Goal: Check status: Verify the current state of an ongoing process or item

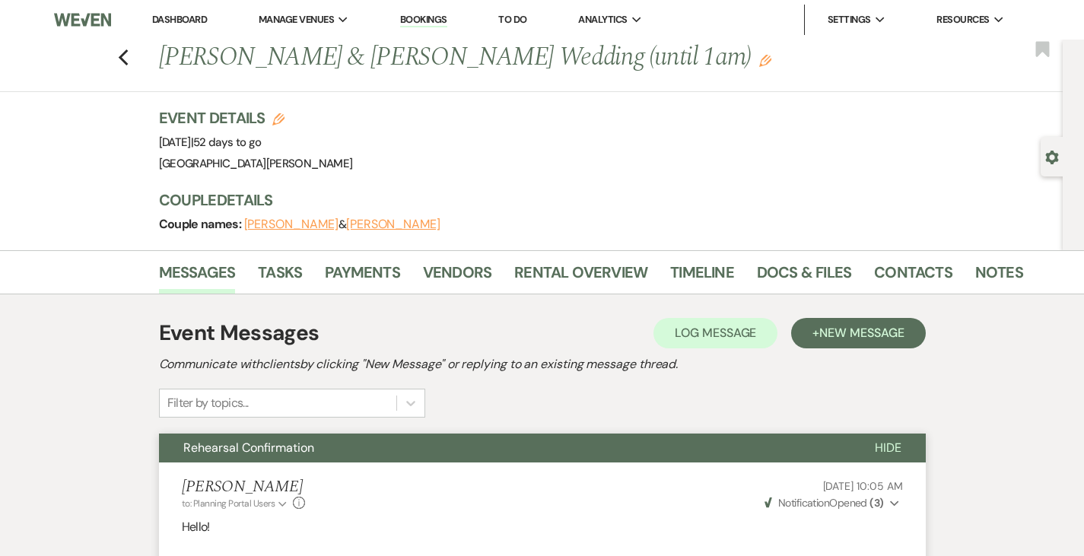
click at [183, 16] on link "Dashboard" at bounding box center [179, 19] width 55 height 13
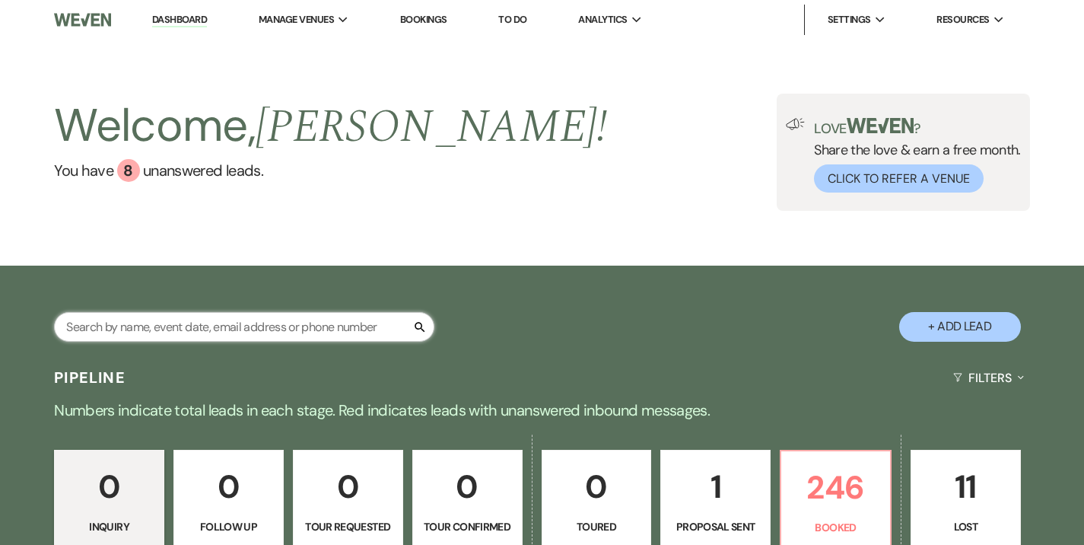
click at [307, 330] on input "text" at bounding box center [244, 327] width 380 height 30
type input "[PERSON_NAME]"
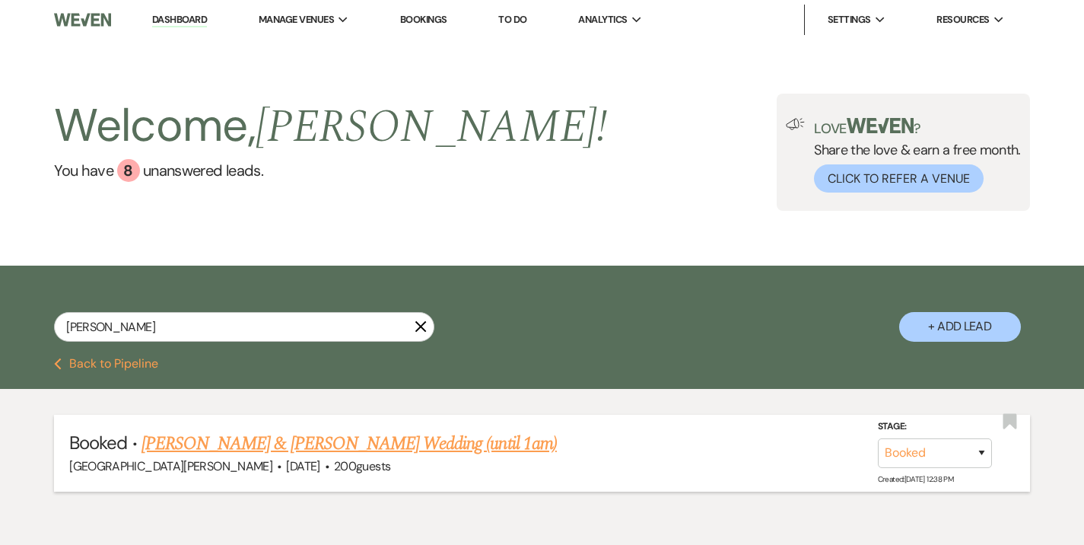
click at [321, 436] on link "[PERSON_NAME] & [PERSON_NAME] Wedding (until 1am)" at bounding box center [349, 443] width 415 height 27
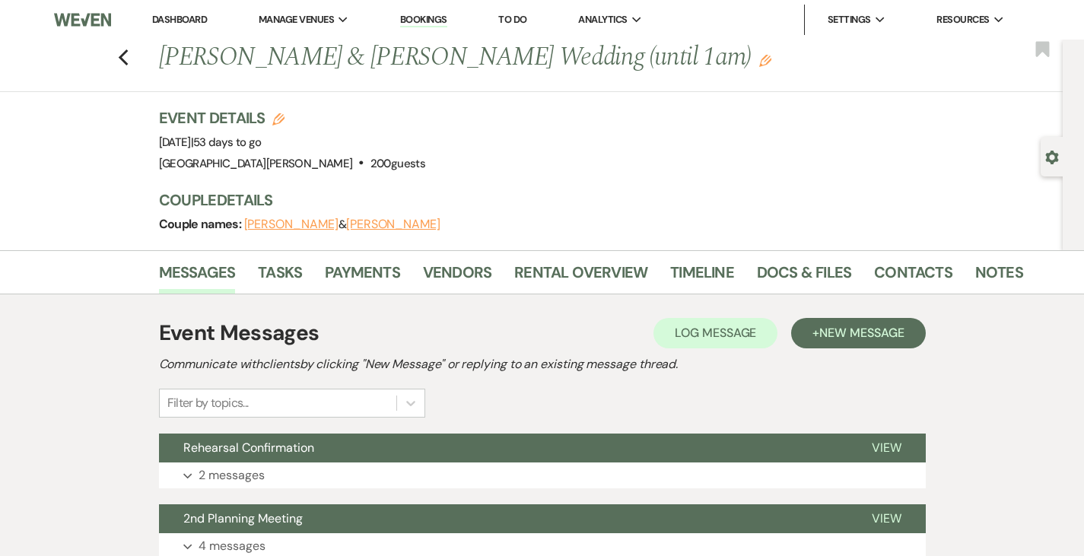
scroll to position [14, 0]
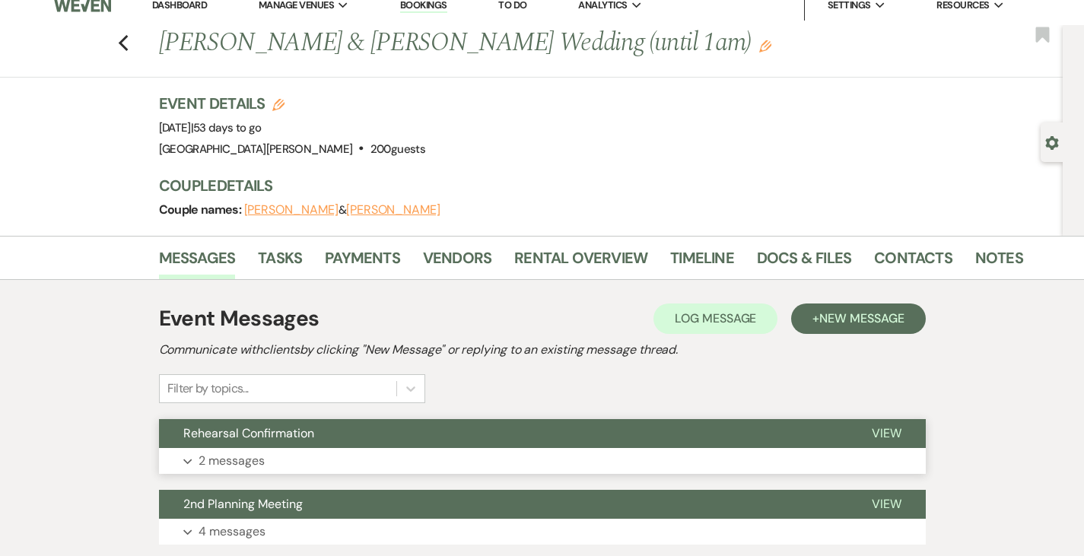
click at [329, 433] on button "Rehearsal Confirmation" at bounding box center [503, 433] width 689 height 29
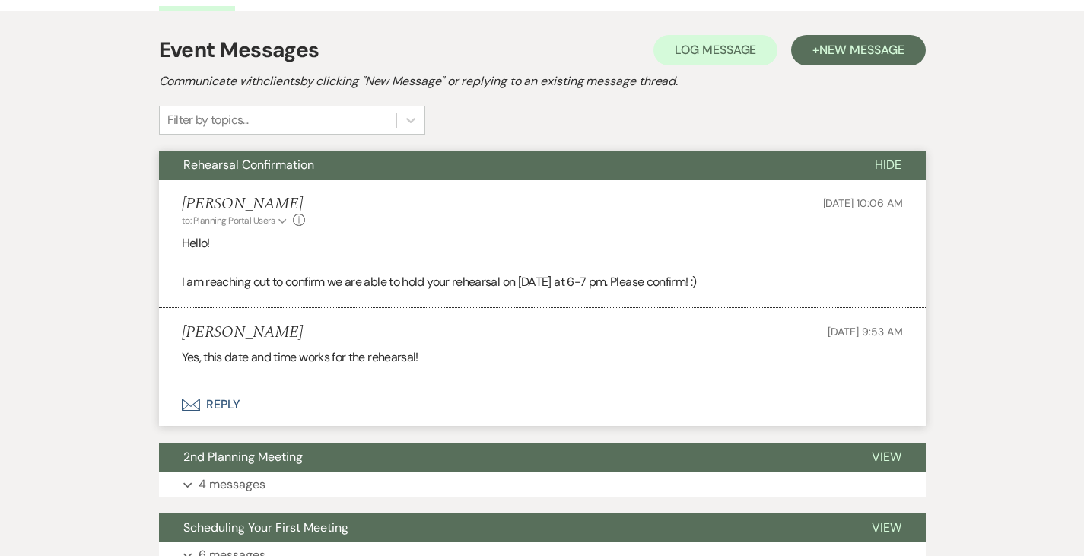
scroll to position [284, 0]
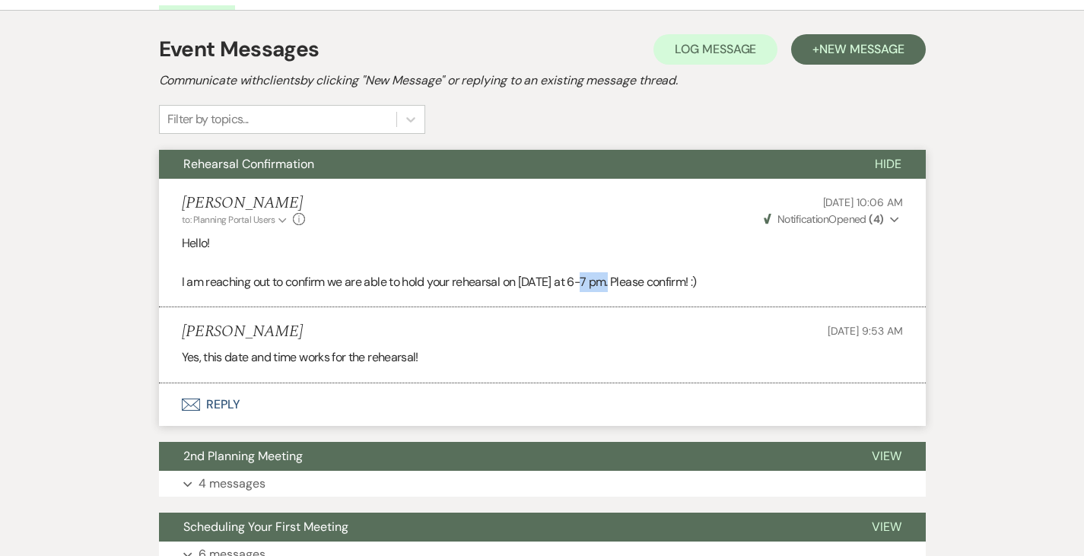
drag, startPoint x: 536, startPoint y: 281, endPoint x: 565, endPoint y: 288, distance: 29.9
click at [565, 288] on p "I am reaching out to confirm we are able to hold your rehearsal on [DATE] at 6-…" at bounding box center [542, 282] width 721 height 20
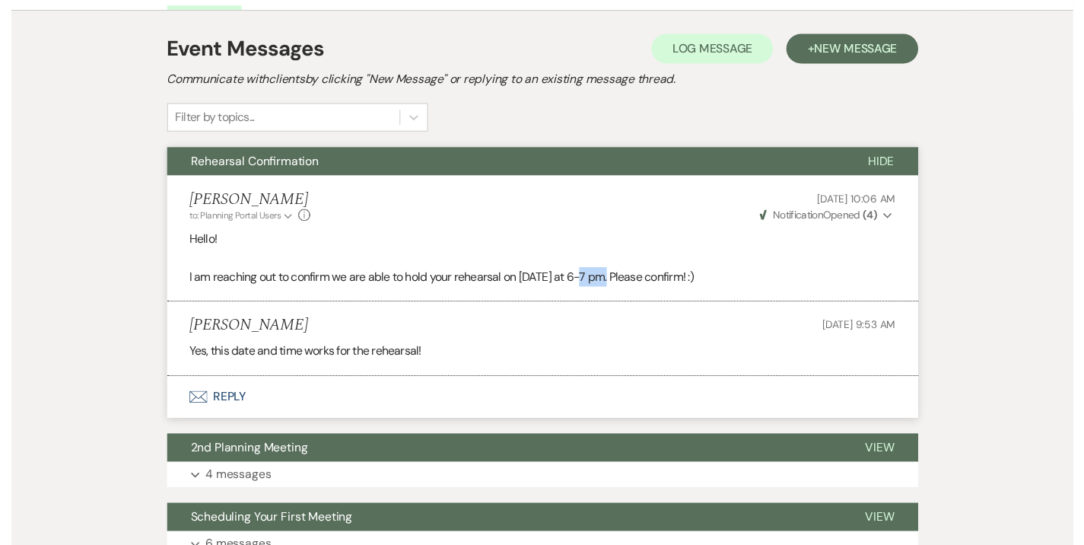
scroll to position [0, 0]
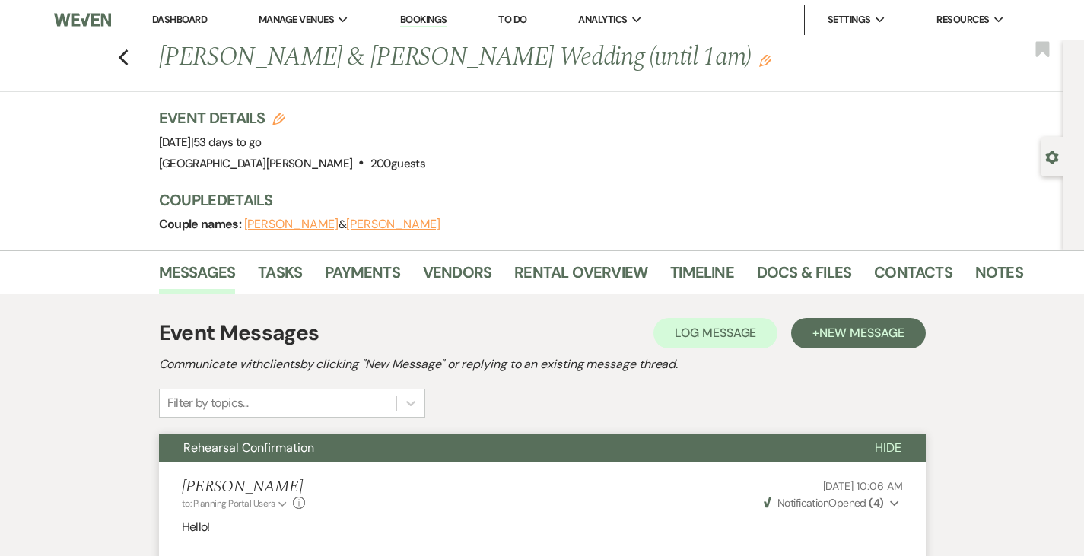
click at [182, 17] on link "Dashboard" at bounding box center [179, 19] width 55 height 13
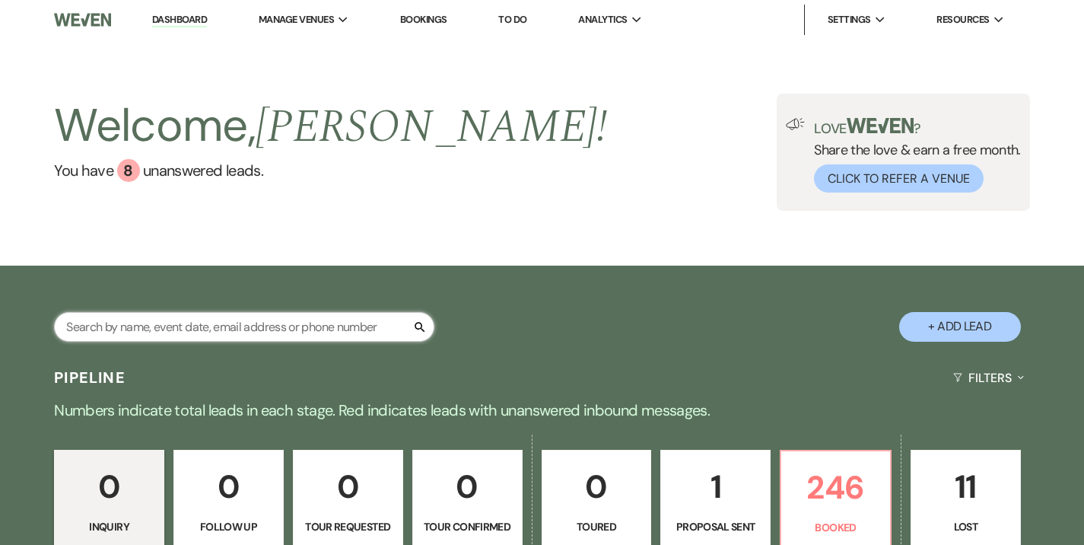
click at [253, 319] on input "text" at bounding box center [244, 327] width 380 height 30
type input "[PERSON_NAME]"
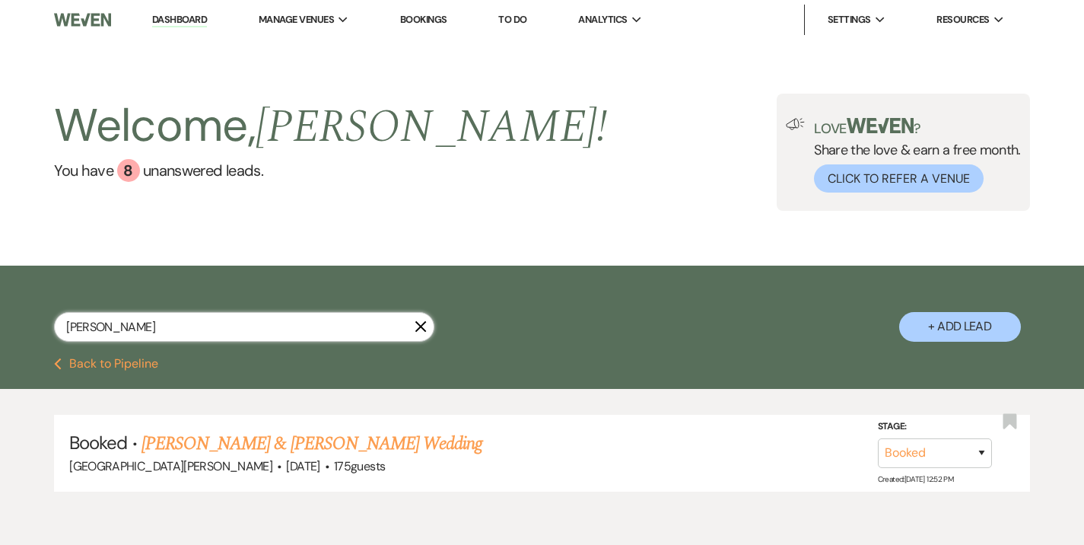
scroll to position [70, 0]
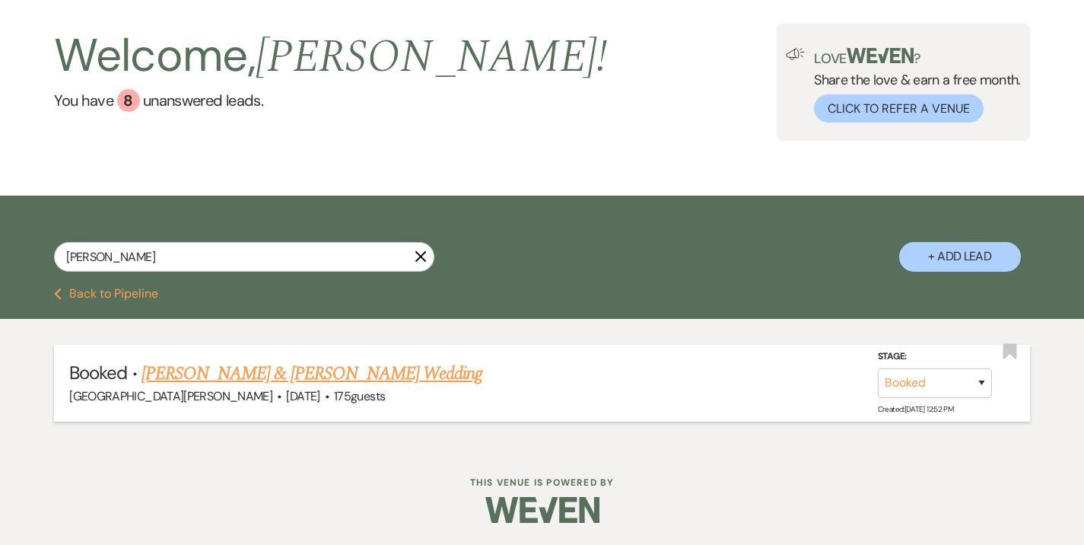
click at [275, 388] on div "[GEOGRAPHIC_DATA][PERSON_NAME] · [DATE] · 175 guests" at bounding box center [542, 397] width 946 height 20
click at [269, 375] on link "[PERSON_NAME] & [PERSON_NAME] Wedding" at bounding box center [312, 373] width 341 height 27
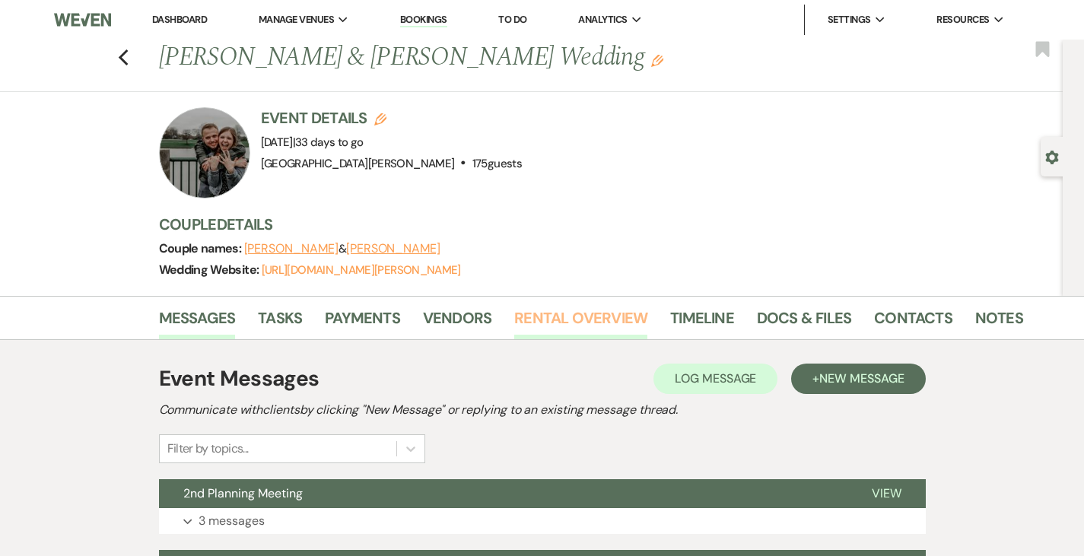
click at [514, 311] on link "Rental Overview" at bounding box center [580, 322] width 133 height 33
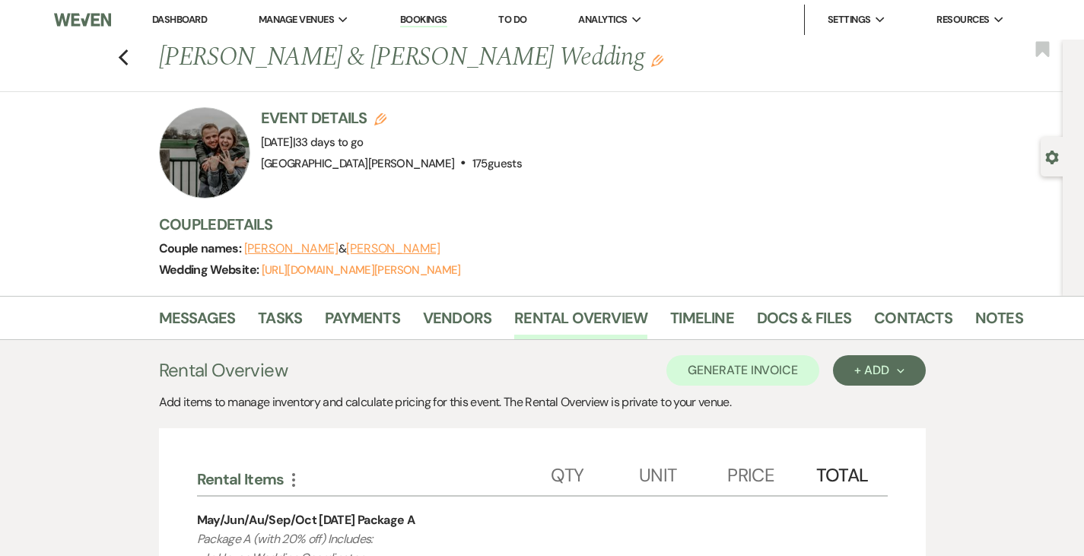
click at [197, 20] on link "Dashboard" at bounding box center [179, 19] width 55 height 13
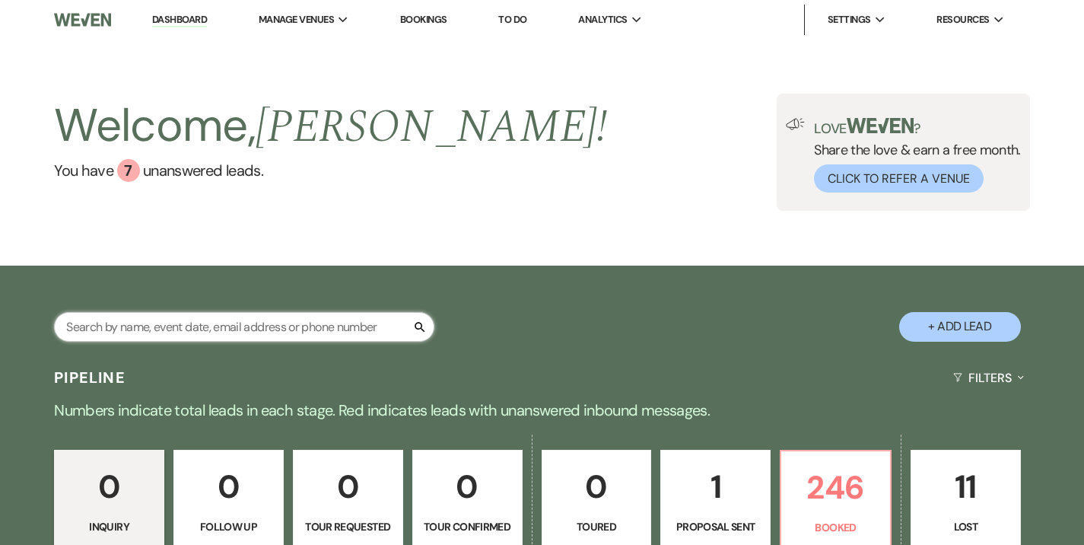
click at [317, 320] on input "text" at bounding box center [244, 327] width 380 height 30
type input "[PERSON_NAME]"
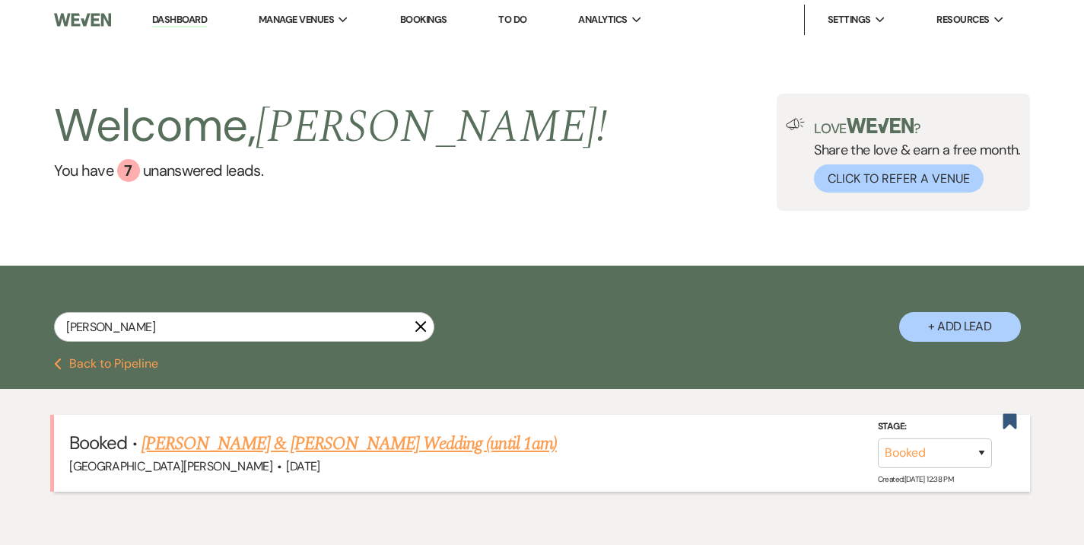
click at [349, 452] on link "[PERSON_NAME] & [PERSON_NAME] Wedding (until 1am)" at bounding box center [349, 443] width 415 height 27
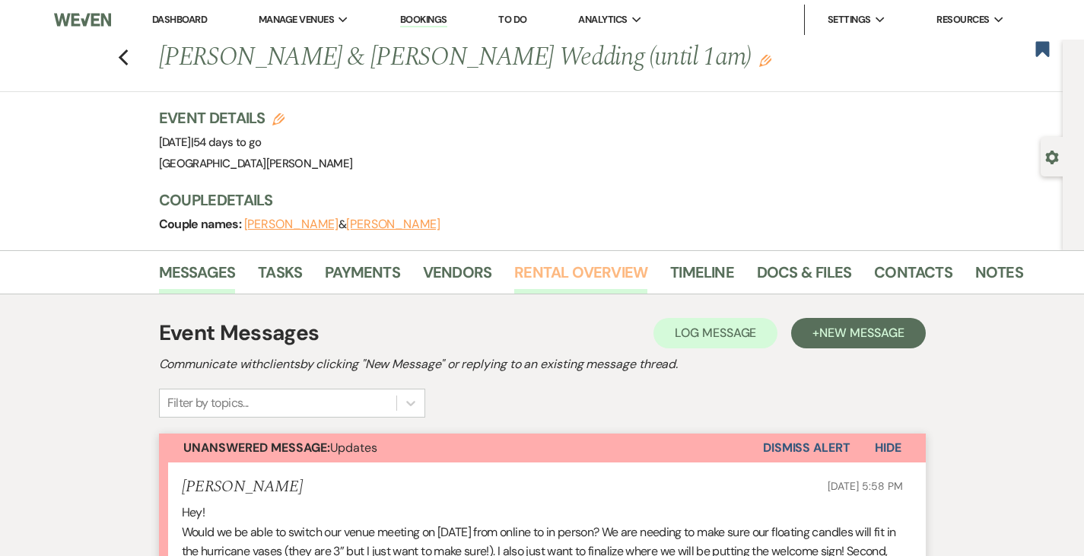
click at [540, 275] on link "Rental Overview" at bounding box center [580, 276] width 133 height 33
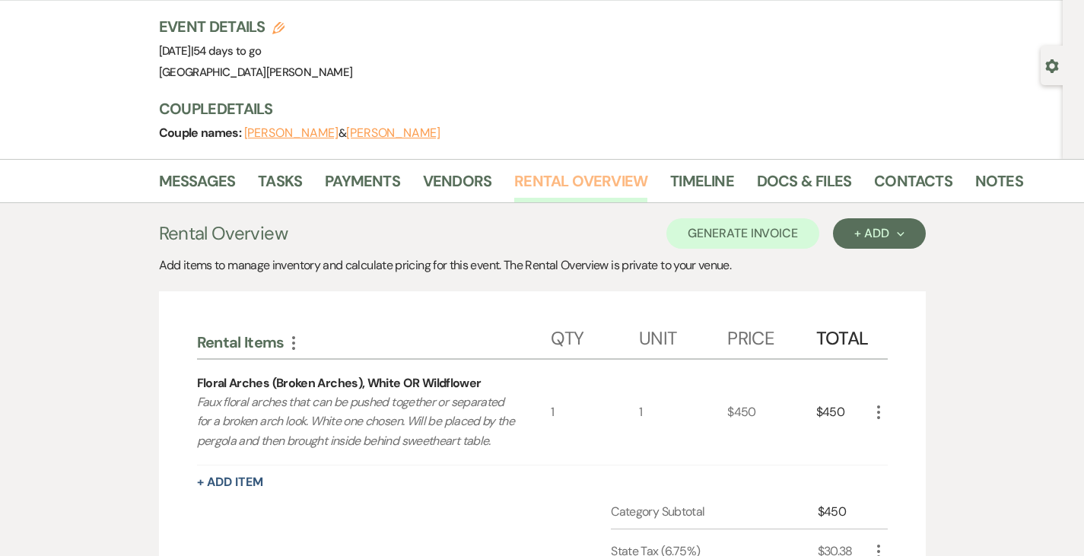
scroll to position [85, 0]
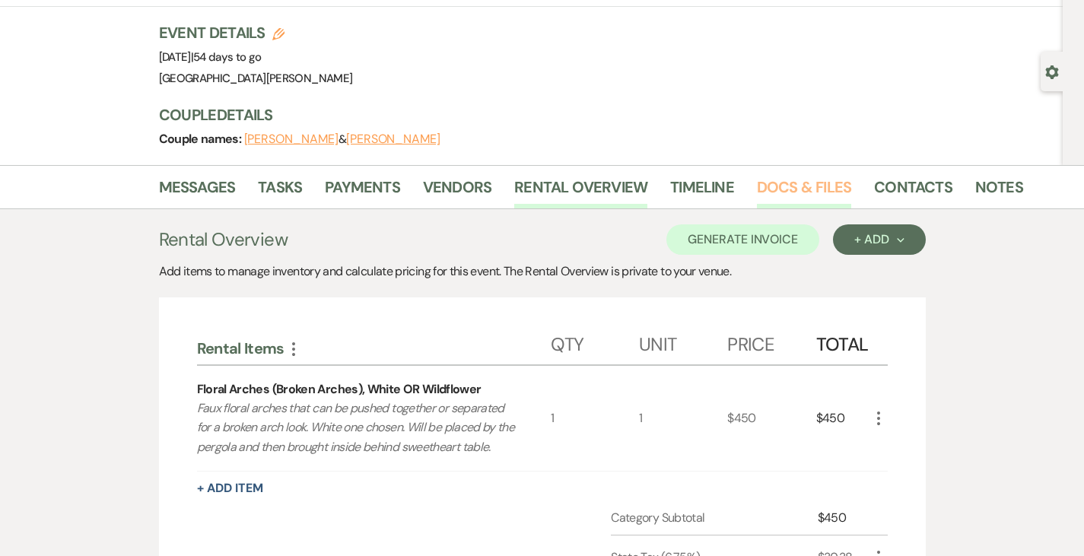
click at [757, 190] on link "Docs & Files" at bounding box center [804, 191] width 94 height 33
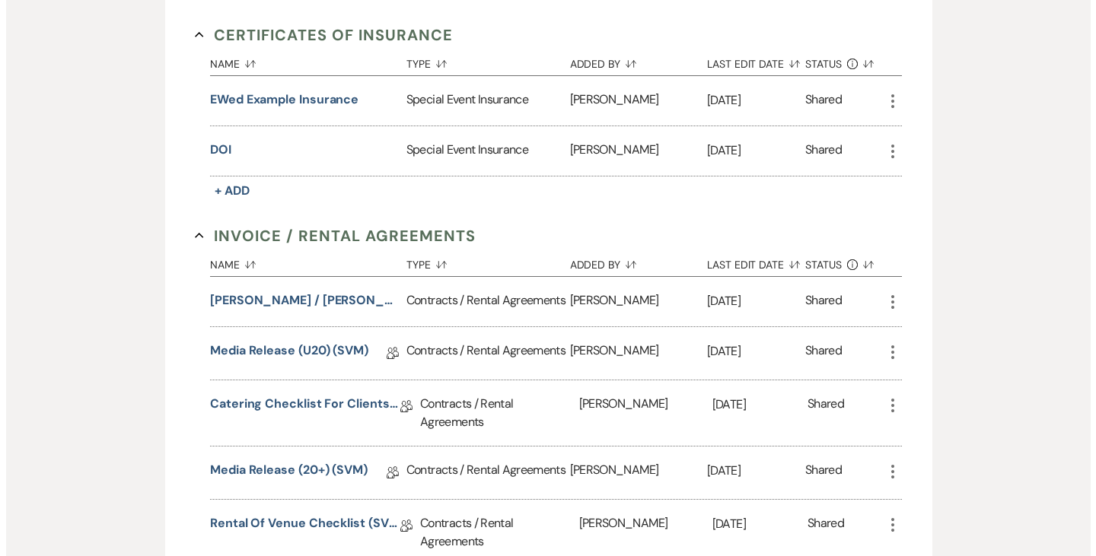
scroll to position [425, 0]
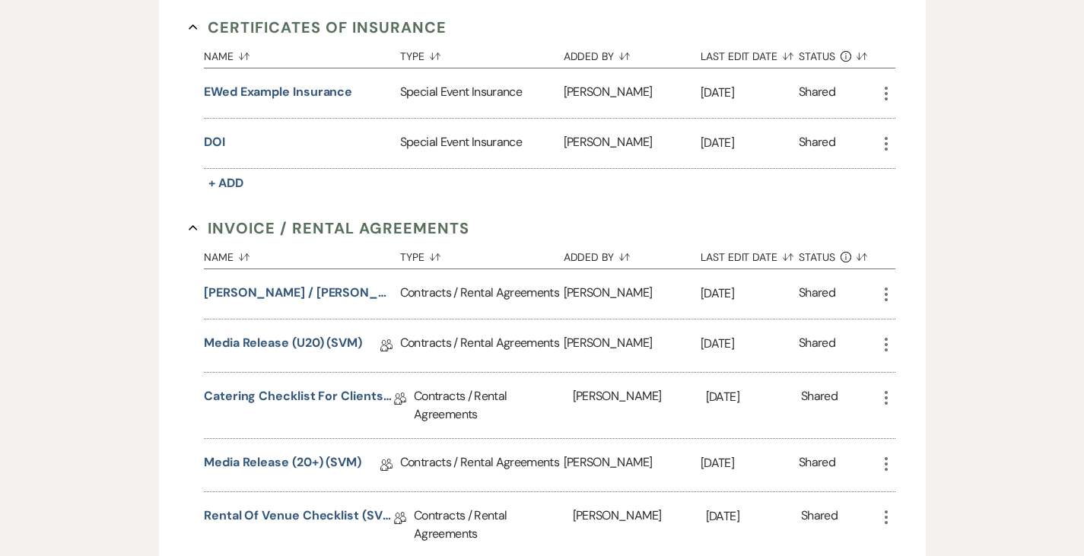
click at [307, 305] on div "[PERSON_NAME] / [PERSON_NAME] Wedding (1am end)" at bounding box center [302, 293] width 196 height 49
click at [308, 294] on button "[PERSON_NAME] / [PERSON_NAME] Wedding (1am end)" at bounding box center [299, 293] width 190 height 18
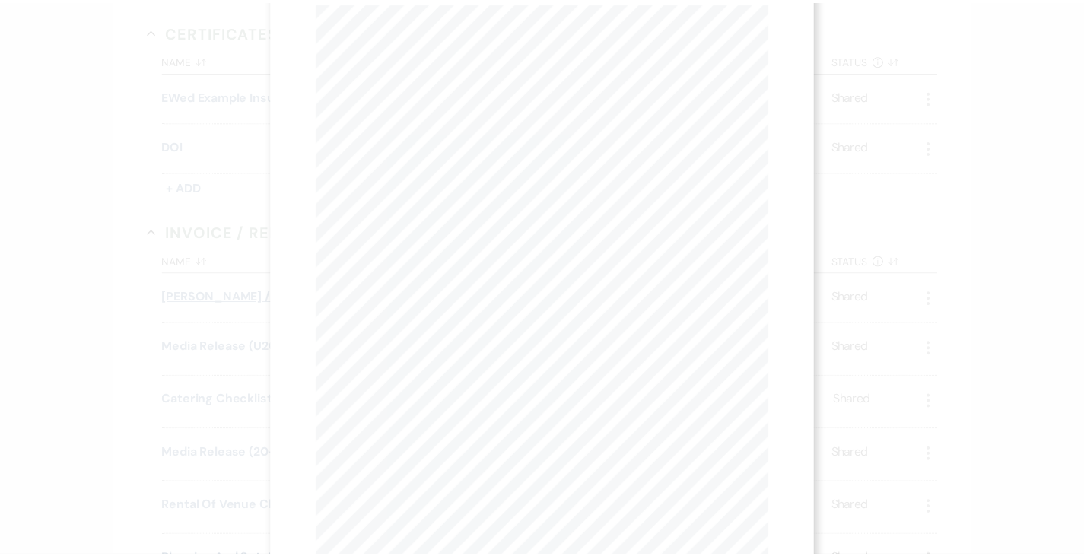
scroll to position [0, 0]
click at [768, 36] on icon "X" at bounding box center [770, 41] width 14 height 14
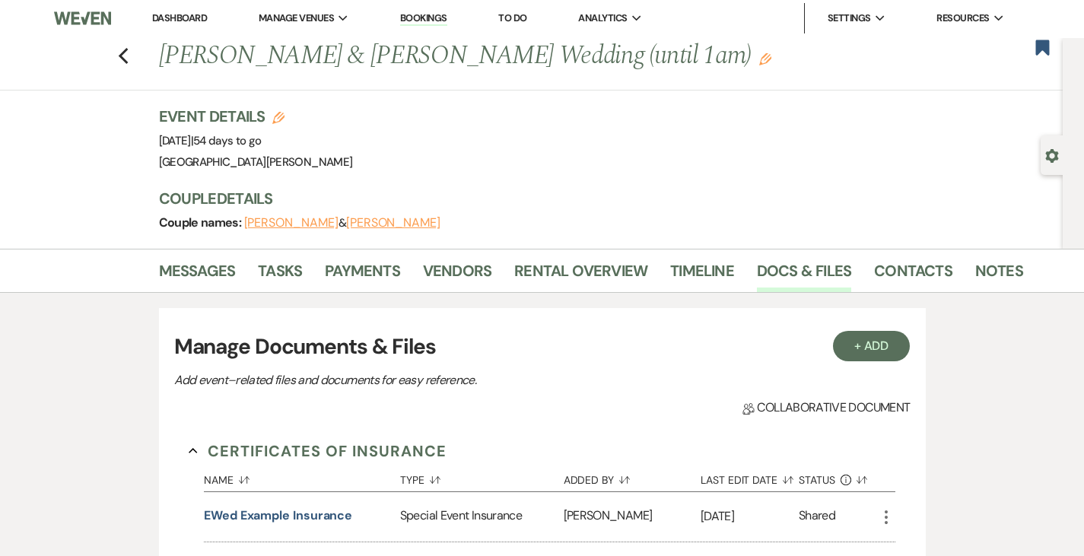
scroll to position [1, 0]
click at [975, 262] on link "Notes" at bounding box center [999, 275] width 48 height 33
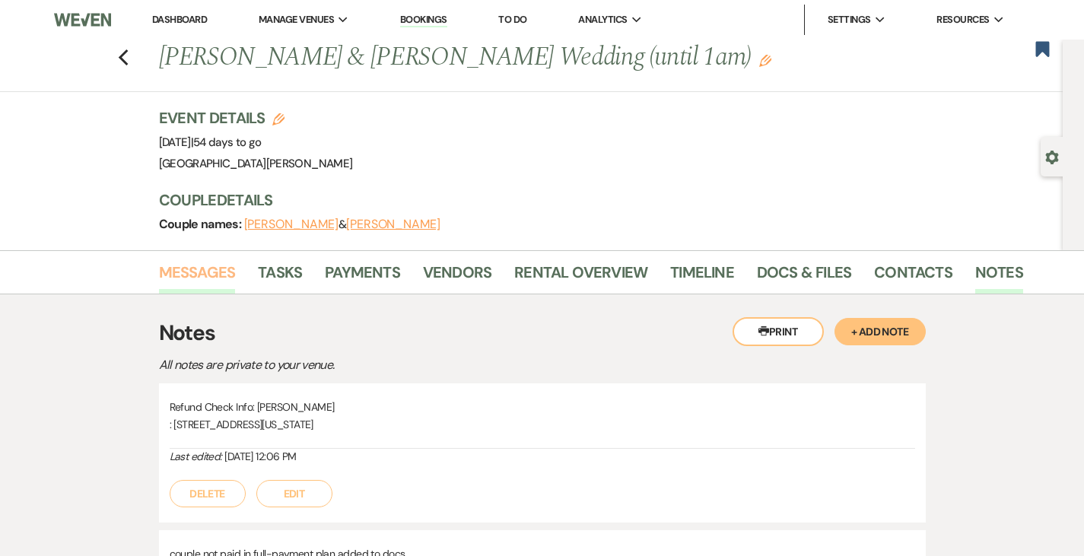
click at [167, 273] on link "Messages" at bounding box center [197, 276] width 77 height 33
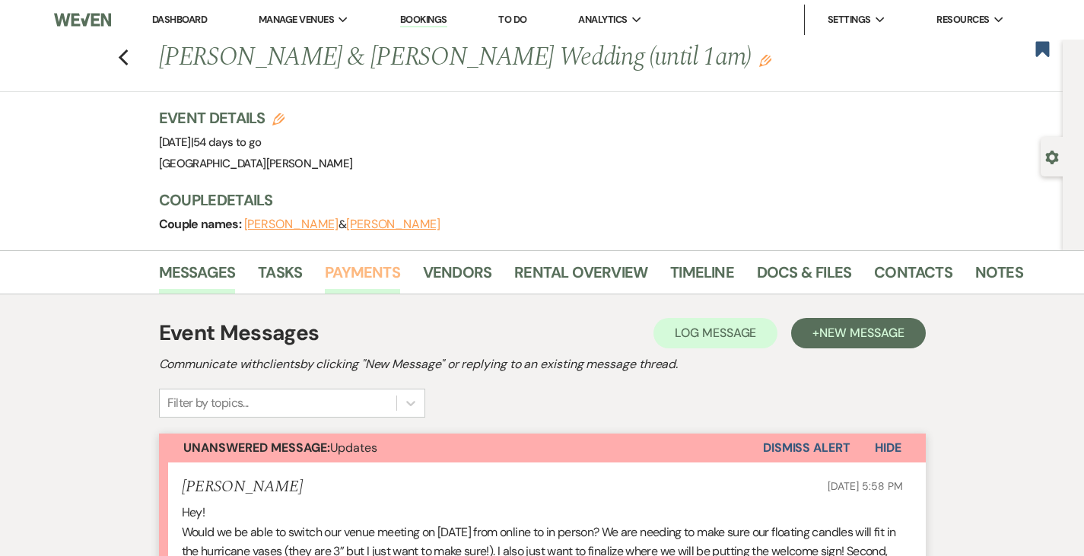
click at [325, 271] on link "Payments" at bounding box center [362, 276] width 75 height 33
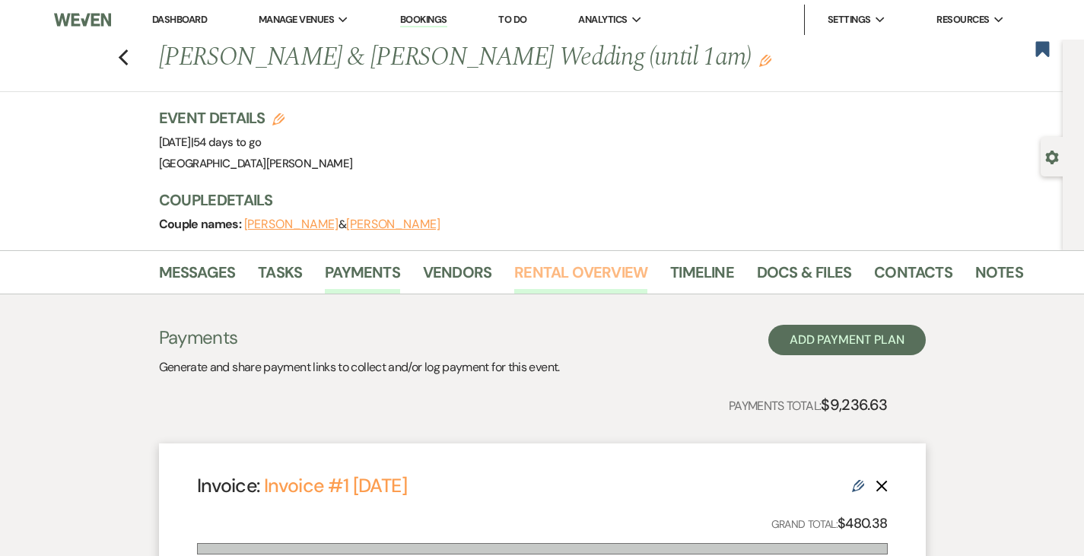
click at [514, 275] on link "Rental Overview" at bounding box center [580, 276] width 133 height 33
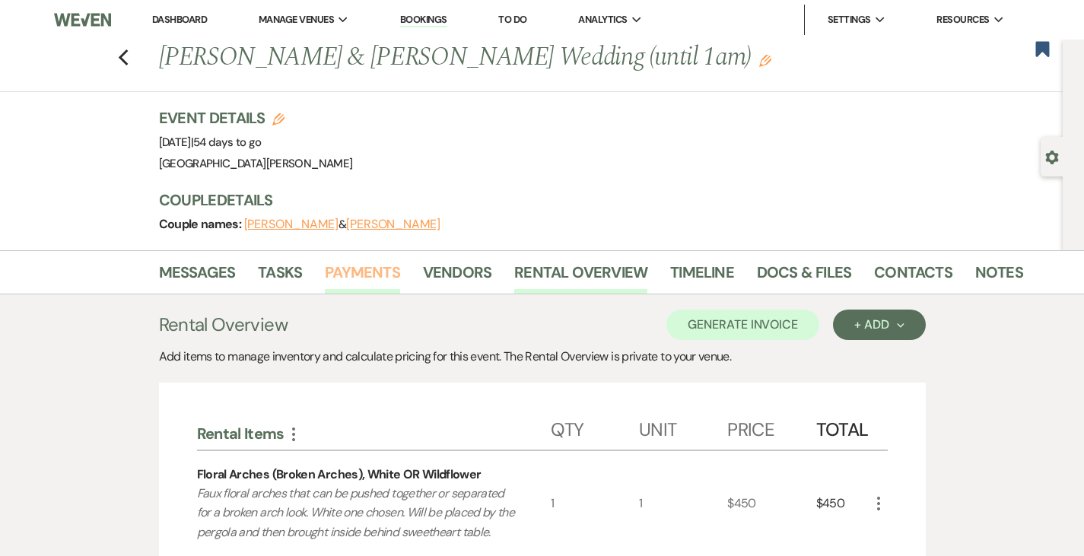
click at [325, 263] on link "Payments" at bounding box center [362, 276] width 75 height 33
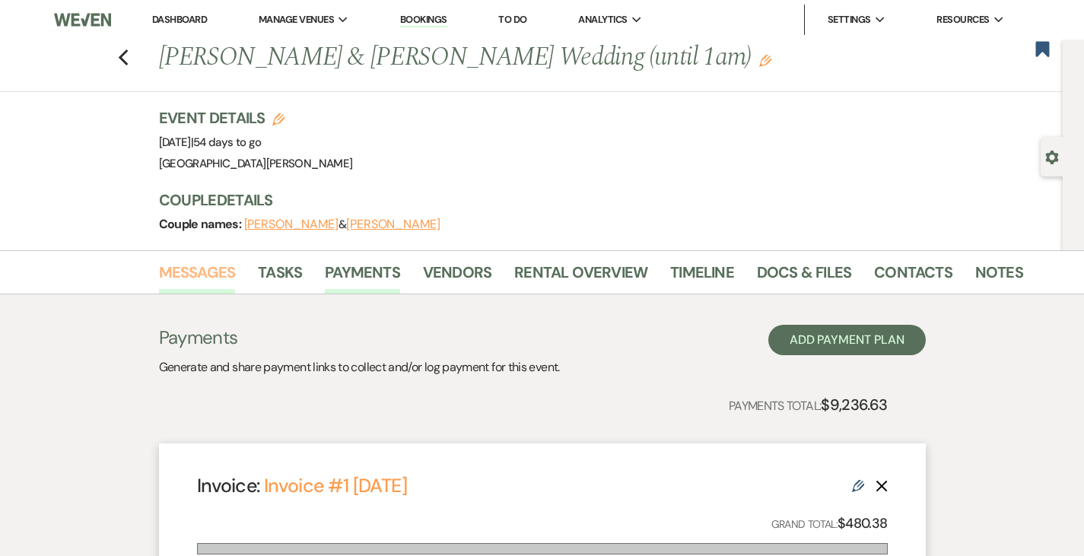
click at [159, 282] on link "Messages" at bounding box center [197, 276] width 77 height 33
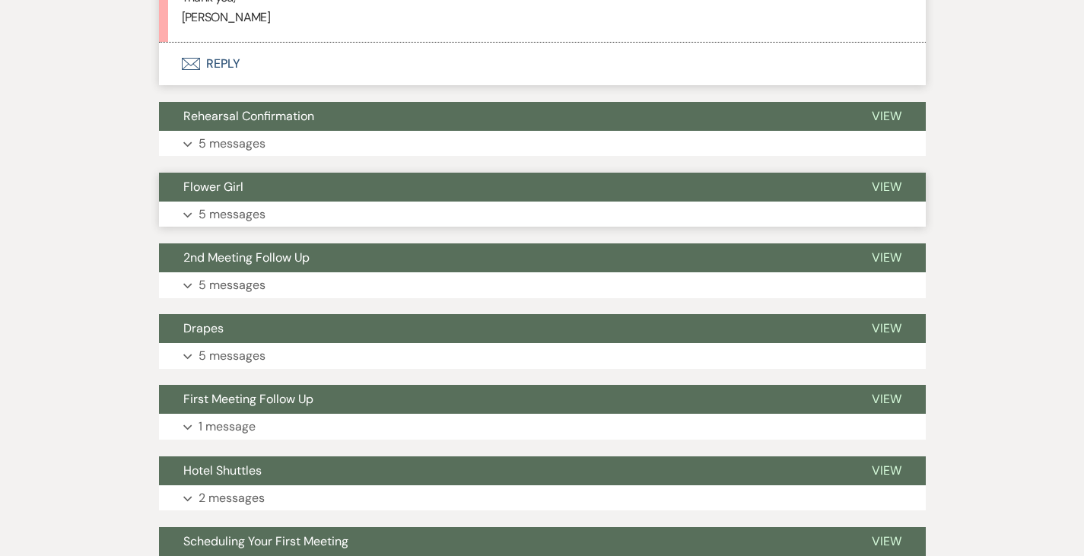
scroll to position [610, 0]
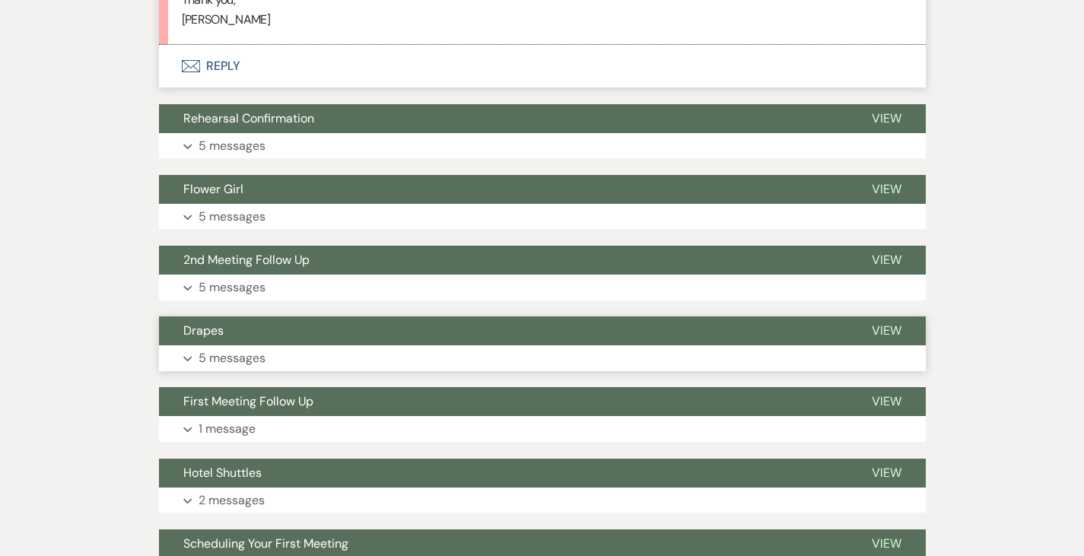
click at [194, 342] on button "Drapes" at bounding box center [503, 331] width 689 height 29
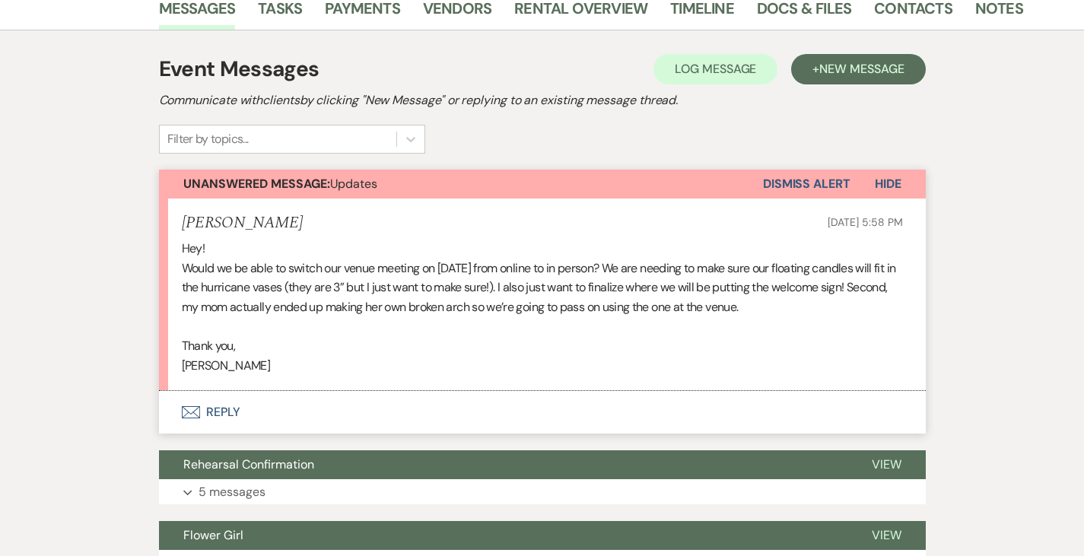
scroll to position [0, 0]
